Goal: Information Seeking & Learning: Learn about a topic

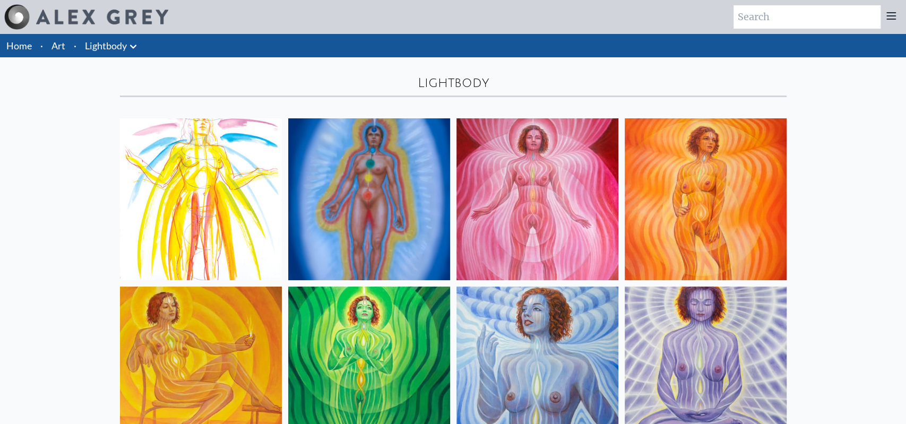
click at [131, 48] on icon at bounding box center [133, 46] width 13 height 13
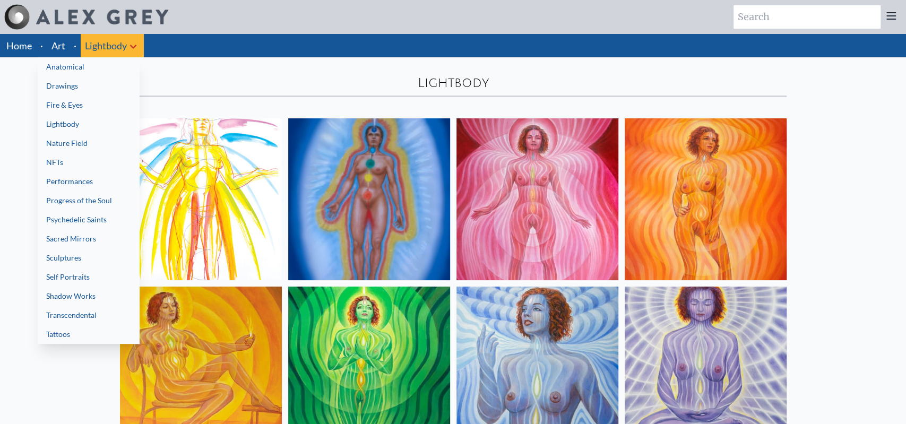
click at [91, 68] on link "Anatomical" at bounding box center [89, 66] width 102 height 19
click at [92, 234] on link "Sacred Mirrors" at bounding box center [89, 238] width 102 height 19
click at [70, 142] on link "Nature Field" at bounding box center [89, 143] width 102 height 19
click at [99, 178] on link "Performances" at bounding box center [89, 181] width 102 height 19
click at [80, 300] on link "Shadow Works" at bounding box center [89, 296] width 102 height 19
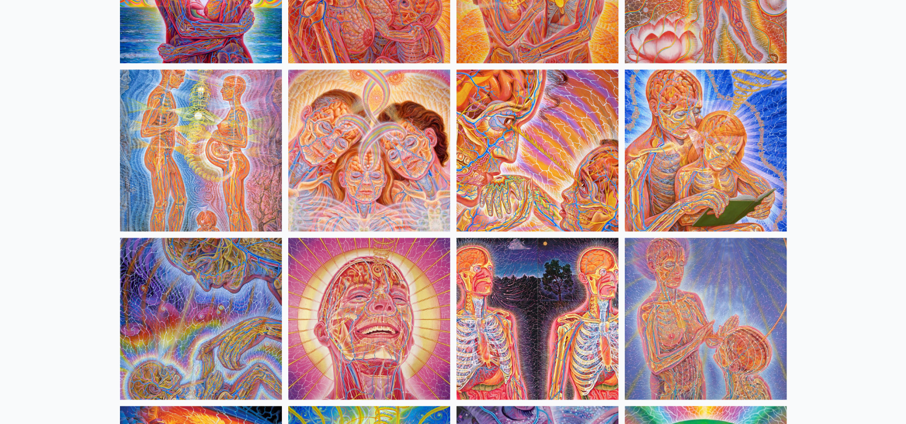
scroll to position [463, 0]
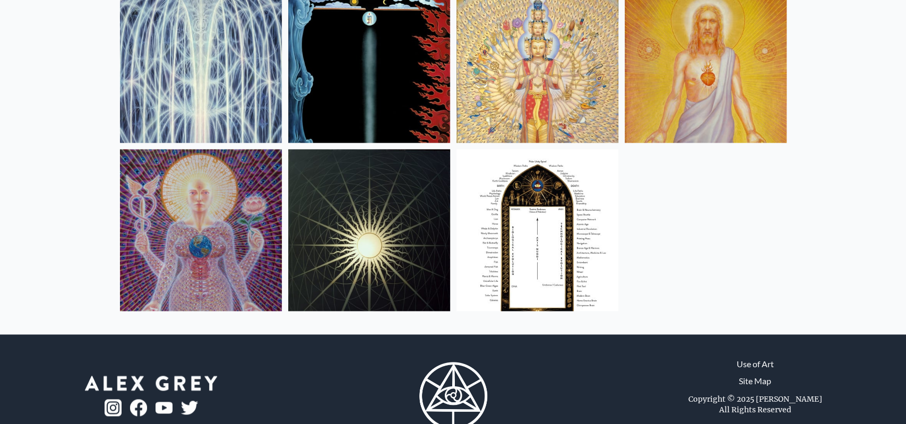
scroll to position [812, 0]
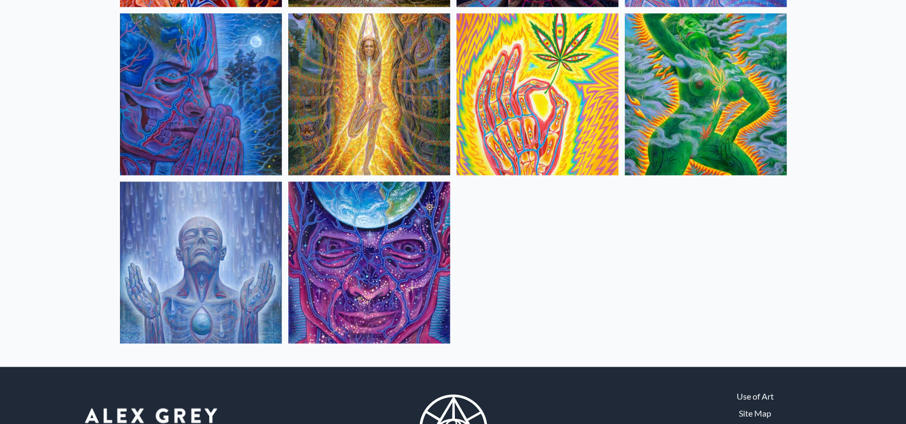
scroll to position [812, 0]
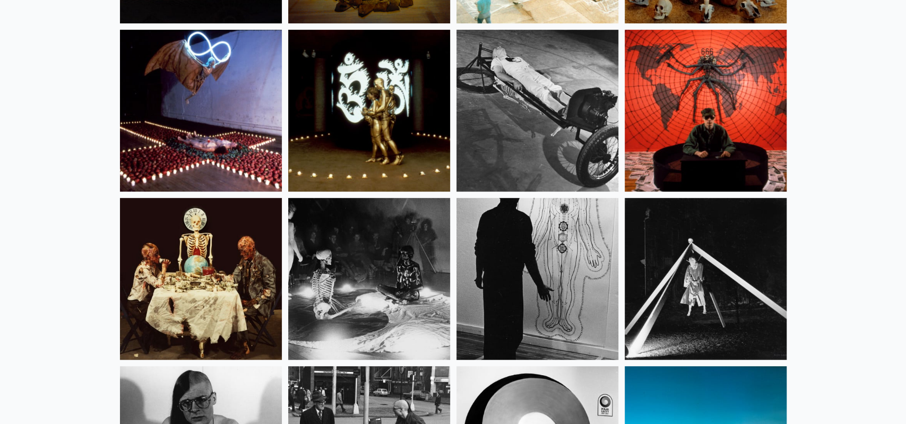
scroll to position [406, 0]
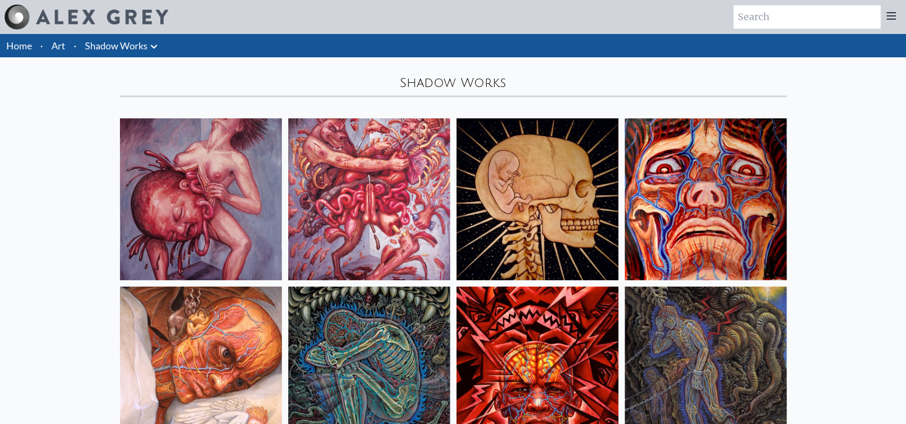
click at [71, 49] on li "·" at bounding box center [75, 45] width 11 height 23
click at [76, 46] on li "·" at bounding box center [75, 45] width 11 height 23
click at [73, 47] on li "·" at bounding box center [75, 45] width 11 height 23
click at [64, 44] on link "Art" at bounding box center [58, 45] width 14 height 15
click at [24, 45] on link "Home" at bounding box center [18, 46] width 25 height 12
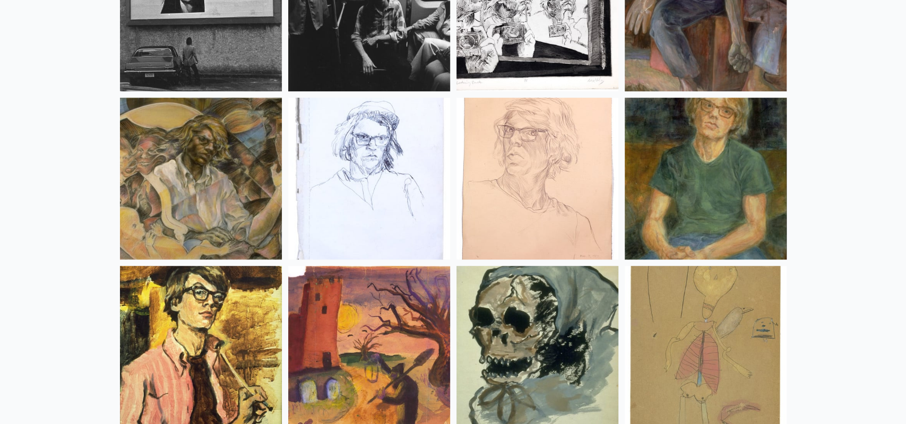
scroll to position [14139, 0]
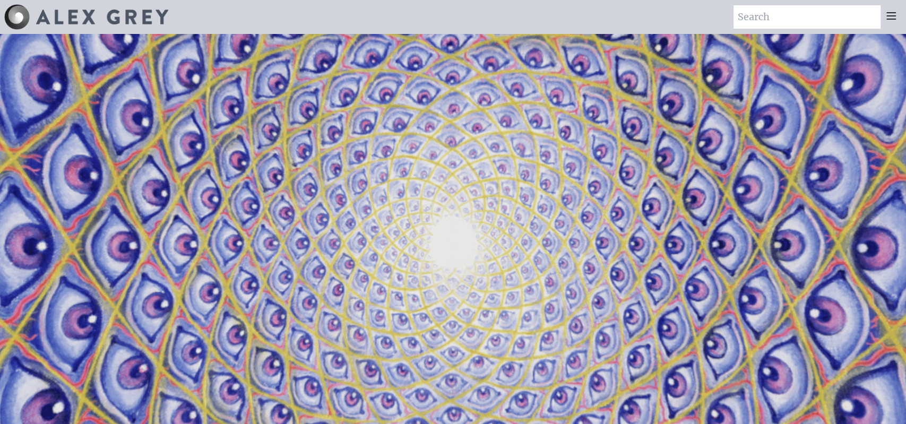
click at [889, 15] on icon at bounding box center [891, 16] width 13 height 13
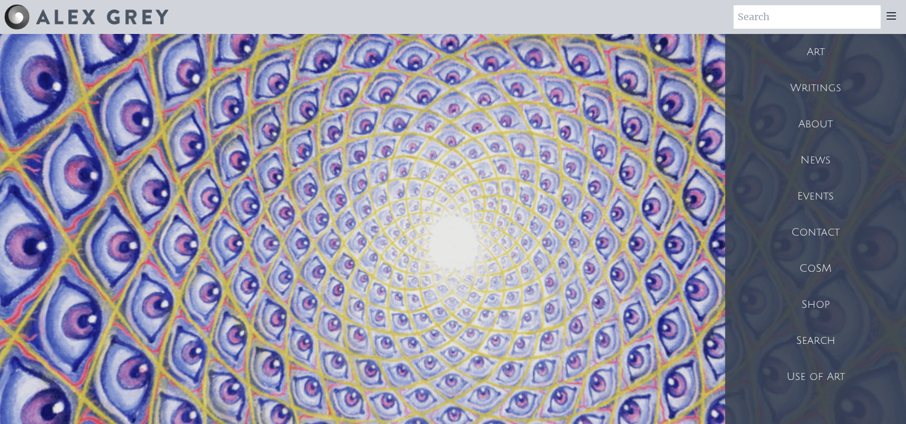
click at [832, 158] on div "News" at bounding box center [815, 160] width 181 height 36
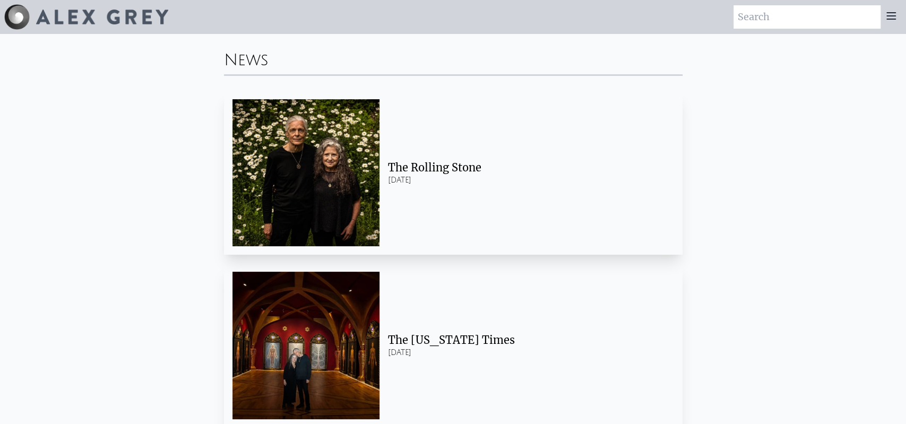
click at [348, 323] on img at bounding box center [306, 345] width 147 height 147
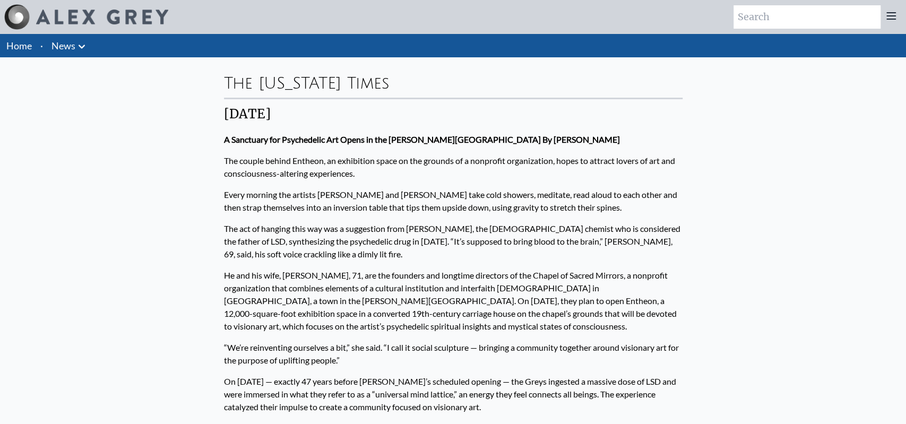
click at [889, 14] on icon at bounding box center [891, 16] width 13 height 13
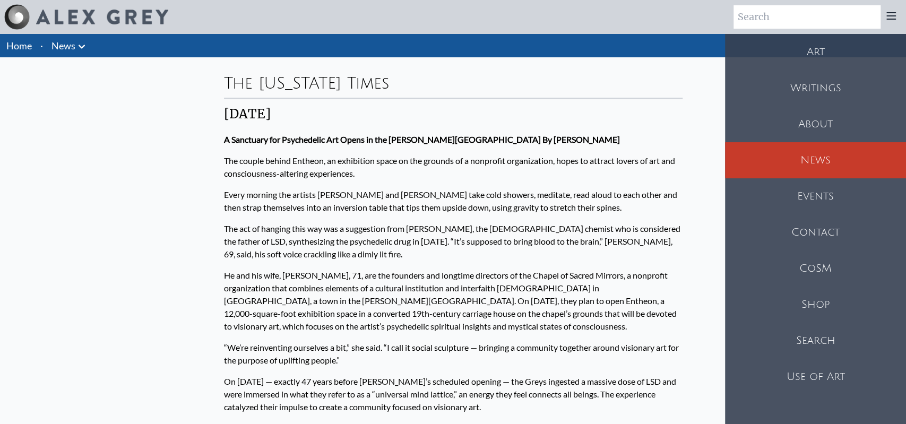
click at [817, 163] on div "News" at bounding box center [815, 160] width 181 height 36
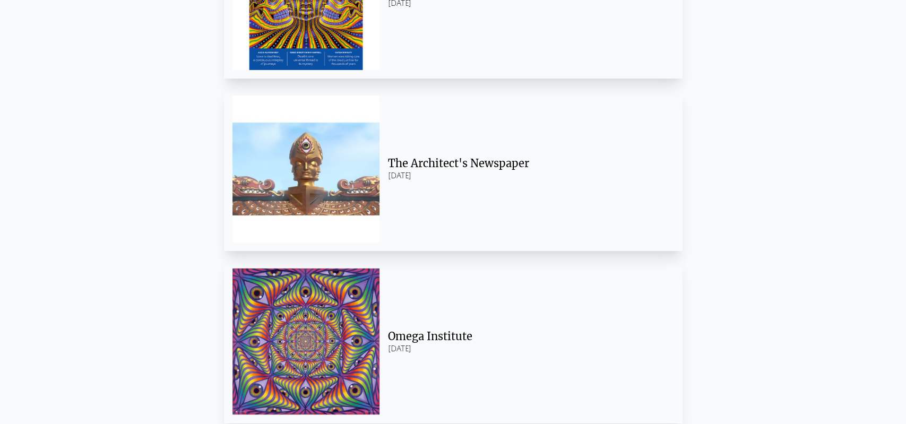
scroll to position [2484, 0]
